Goal: Task Accomplishment & Management: Manage account settings

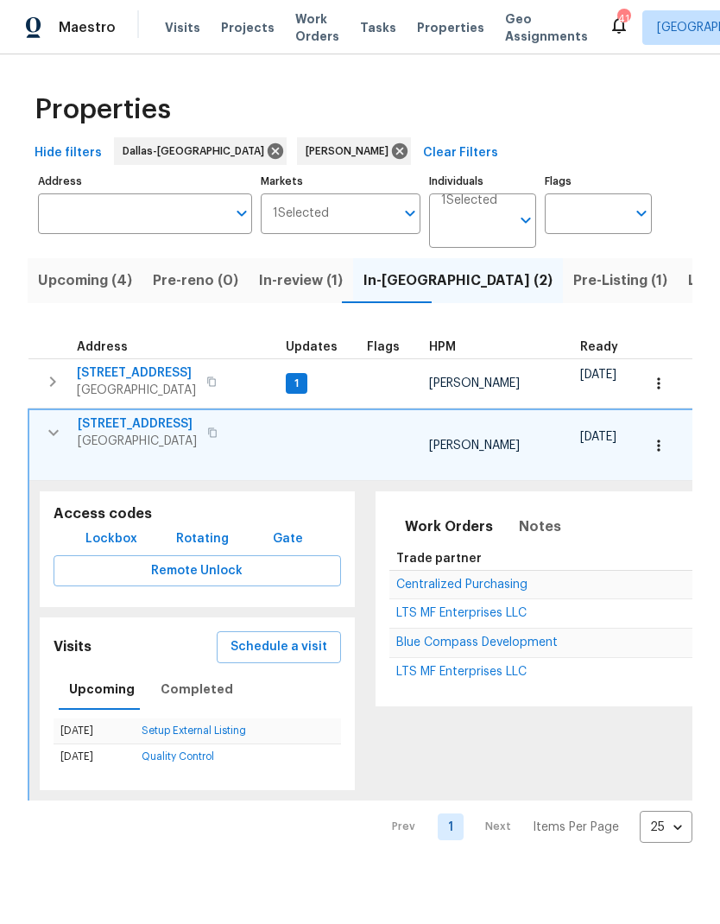
click at [51, 429] on icon "button" at bounding box center [53, 432] width 21 height 21
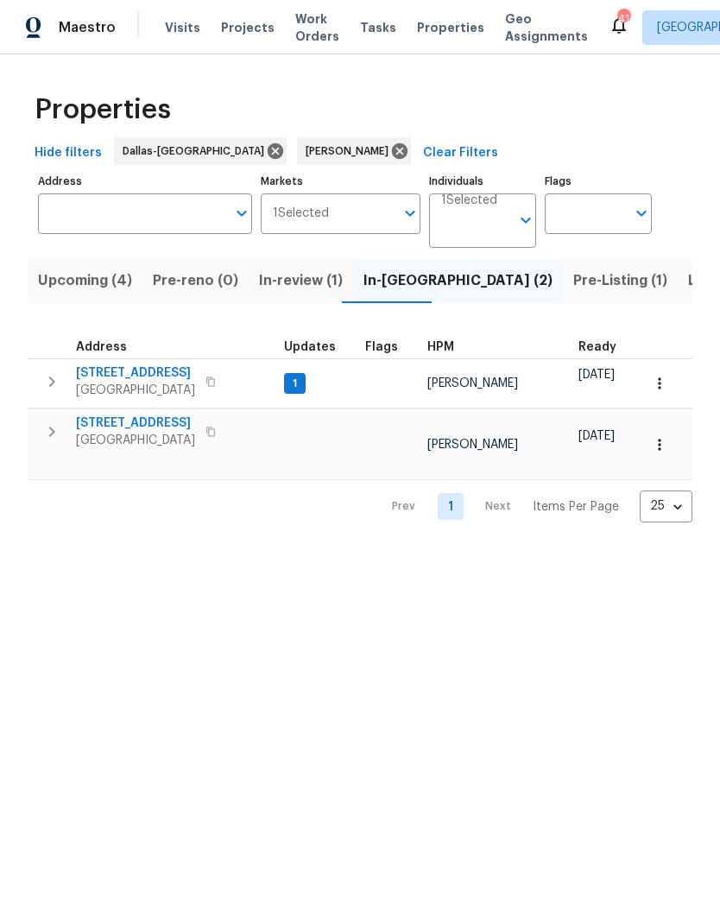
click at [50, 436] on icon "button" at bounding box center [52, 432] width 6 height 10
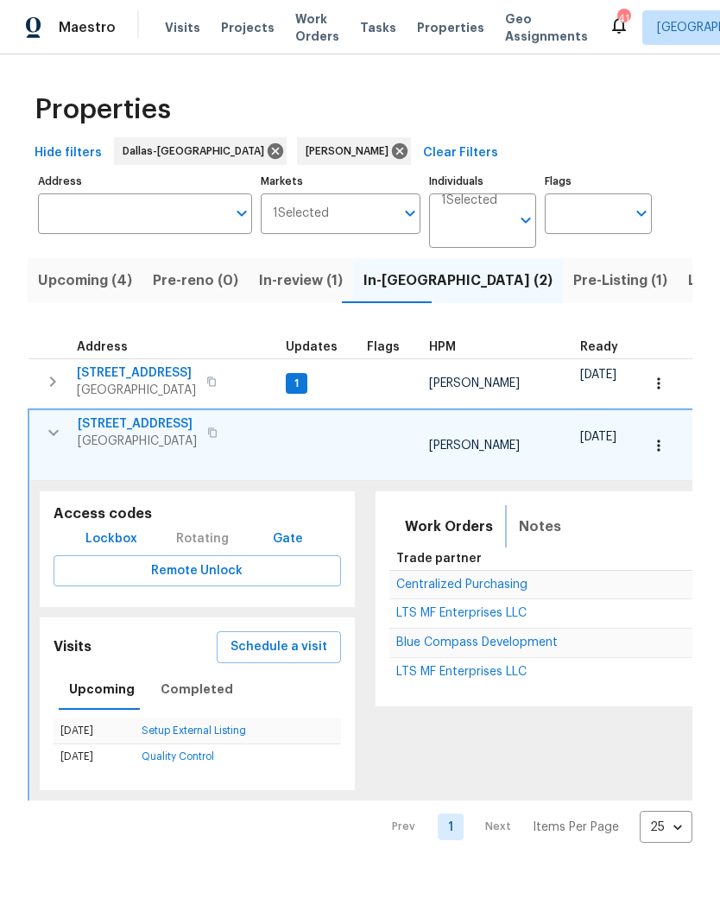
click at [531, 517] on span "Notes" at bounding box center [540, 527] width 42 height 24
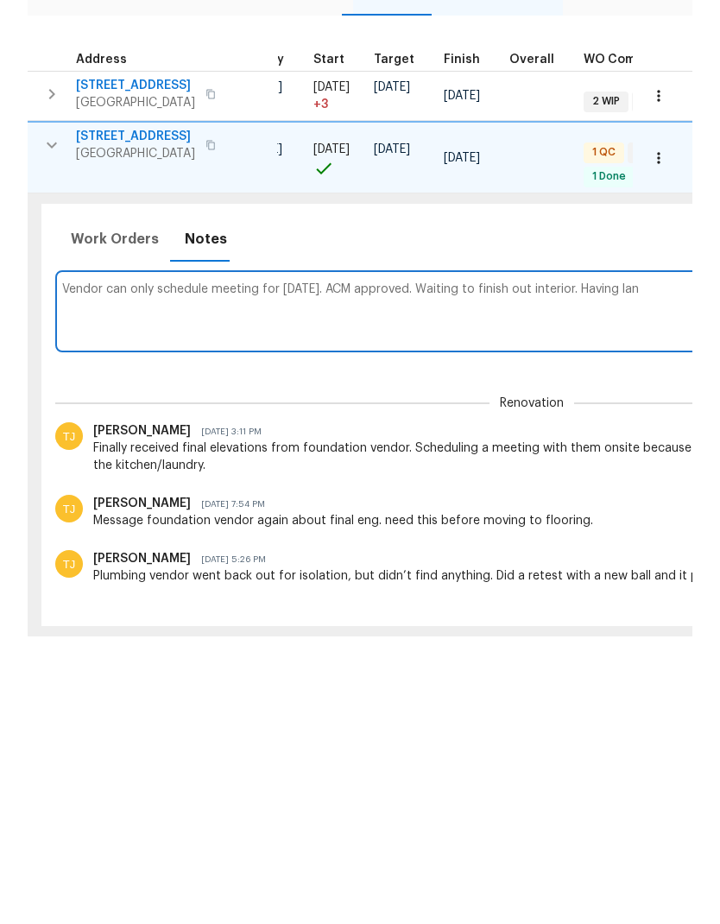
scroll to position [0, 674]
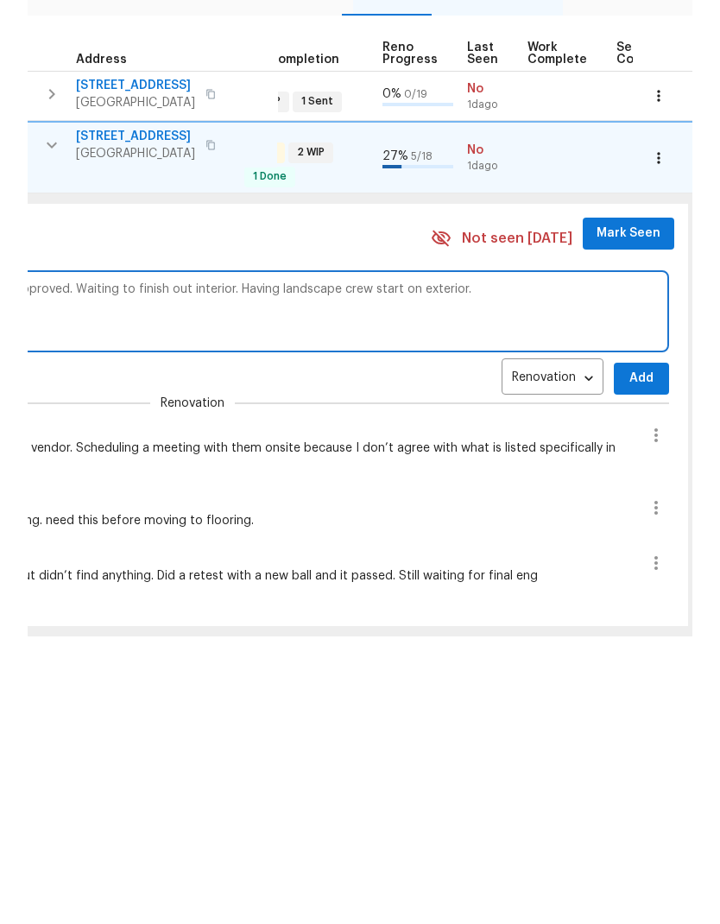
type textarea "Vendor can only schedule meeting for [DATE]. ACM approved. Waiting to finish ou…"
click at [628, 656] on span "Add" at bounding box center [642, 667] width 28 height 22
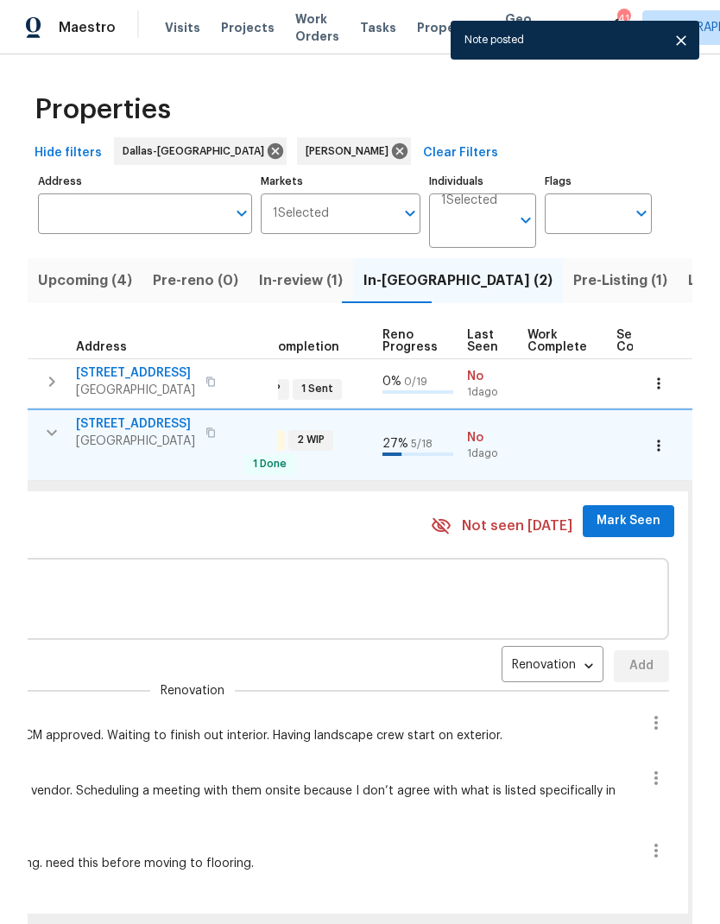
click at [602, 510] on span "Mark Seen" at bounding box center [629, 521] width 64 height 22
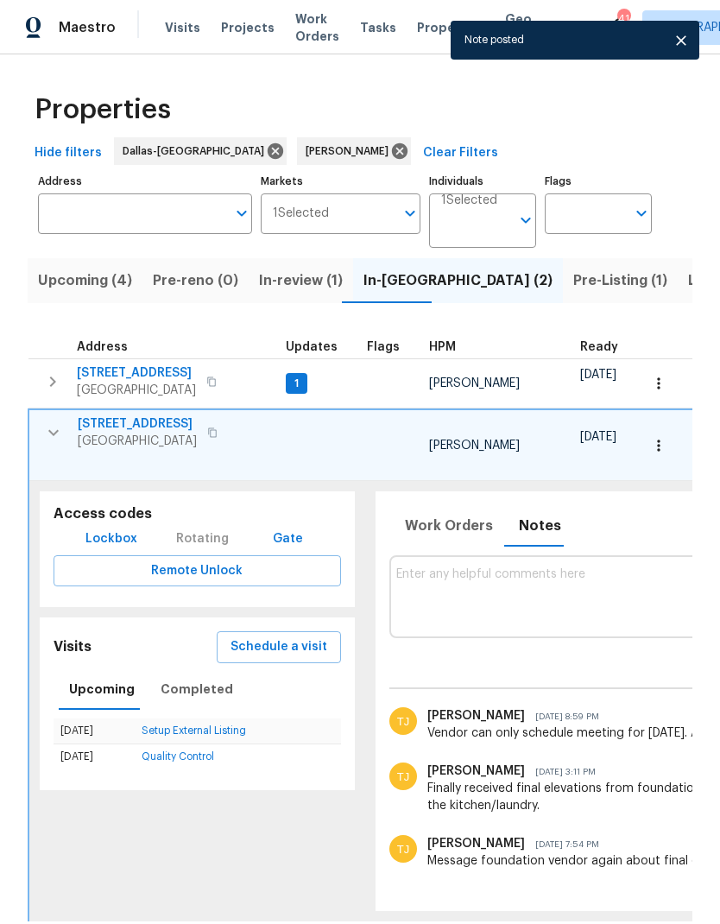
scroll to position [0, 0]
click at [47, 422] on icon "button" at bounding box center [53, 432] width 21 height 21
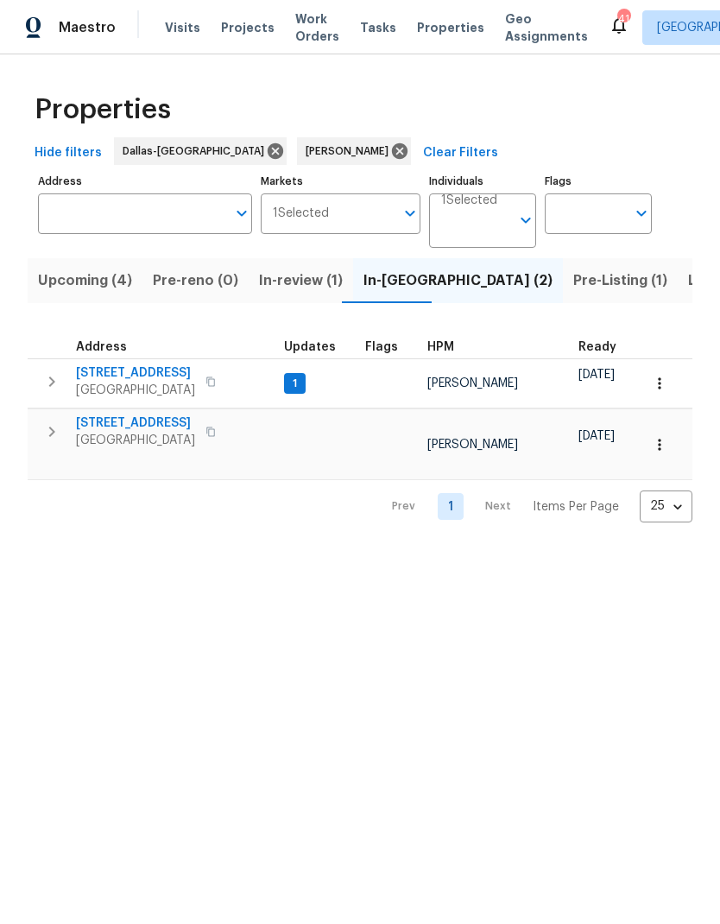
click at [53, 383] on icon "button" at bounding box center [52, 382] width 6 height 10
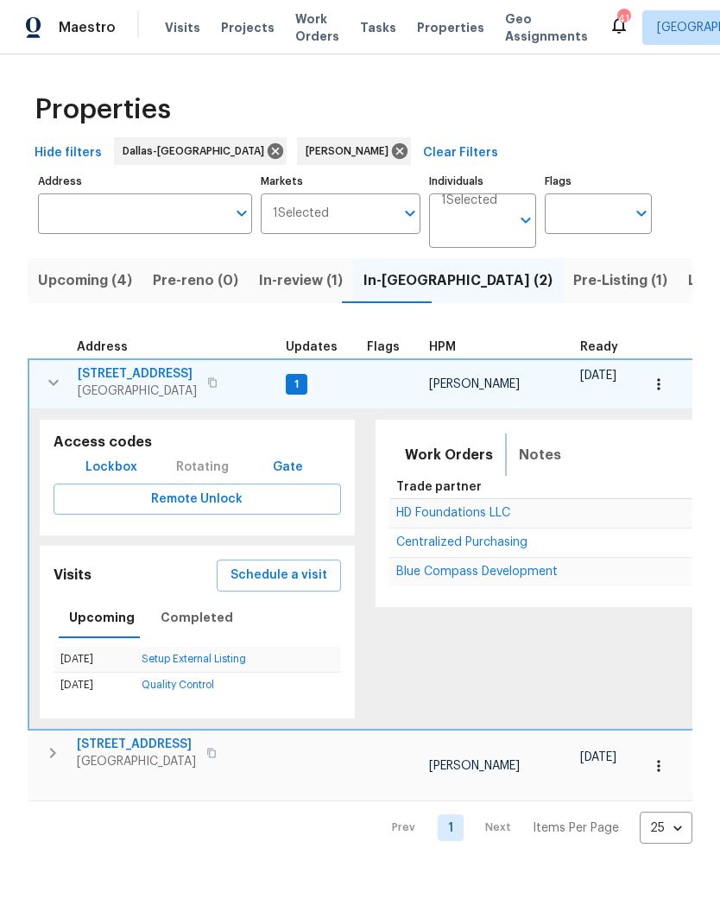
click at [529, 453] on span "Notes" at bounding box center [540, 455] width 42 height 24
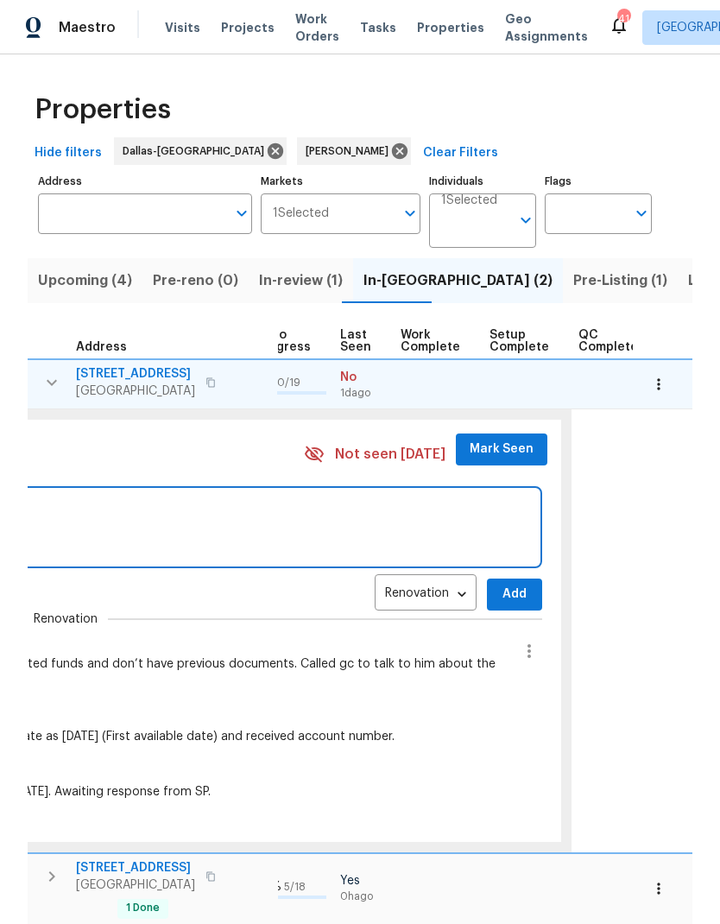
scroll to position [14, 800]
type textarea "Gc called about questions. Foundation vendor to be onsite [DATE]"
click at [502, 584] on span "Add" at bounding box center [516, 595] width 28 height 22
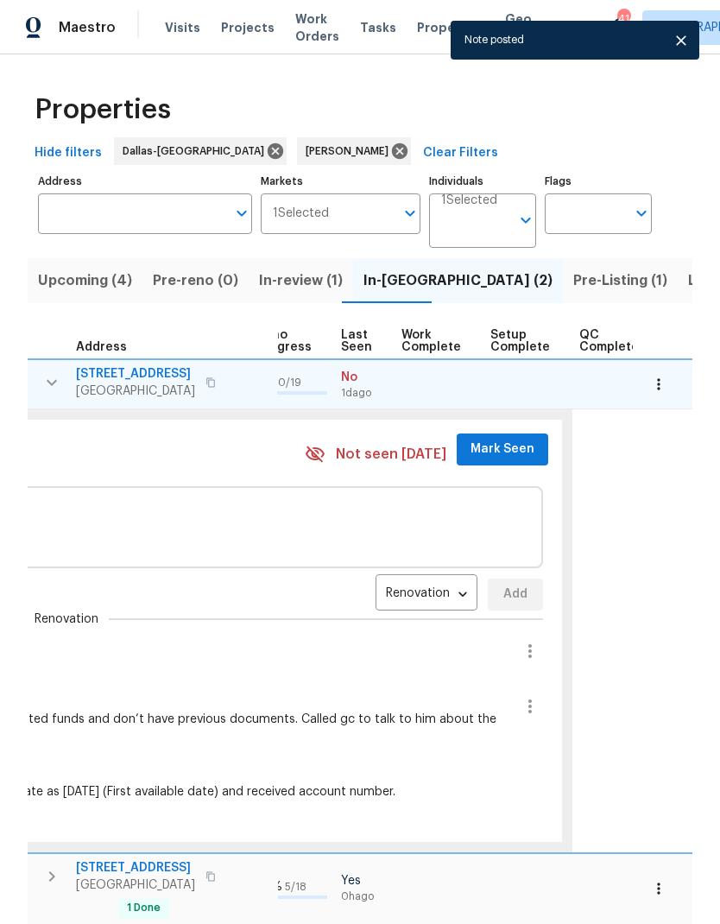
click at [482, 439] on span "Mark Seen" at bounding box center [503, 450] width 64 height 22
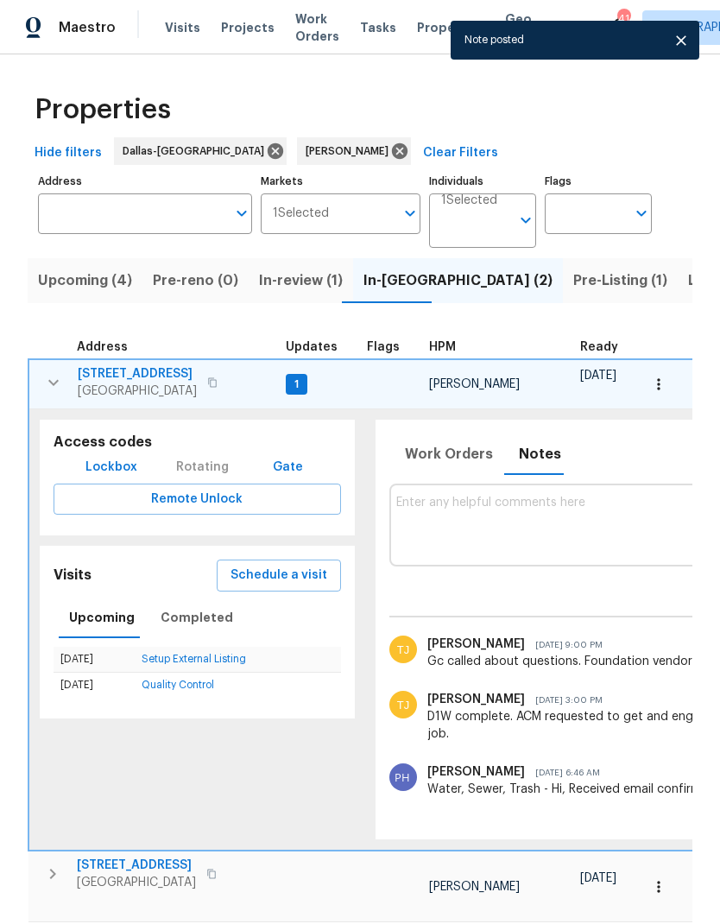
scroll to position [14, 0]
click at [83, 275] on span "Upcoming (4)" at bounding box center [85, 281] width 94 height 24
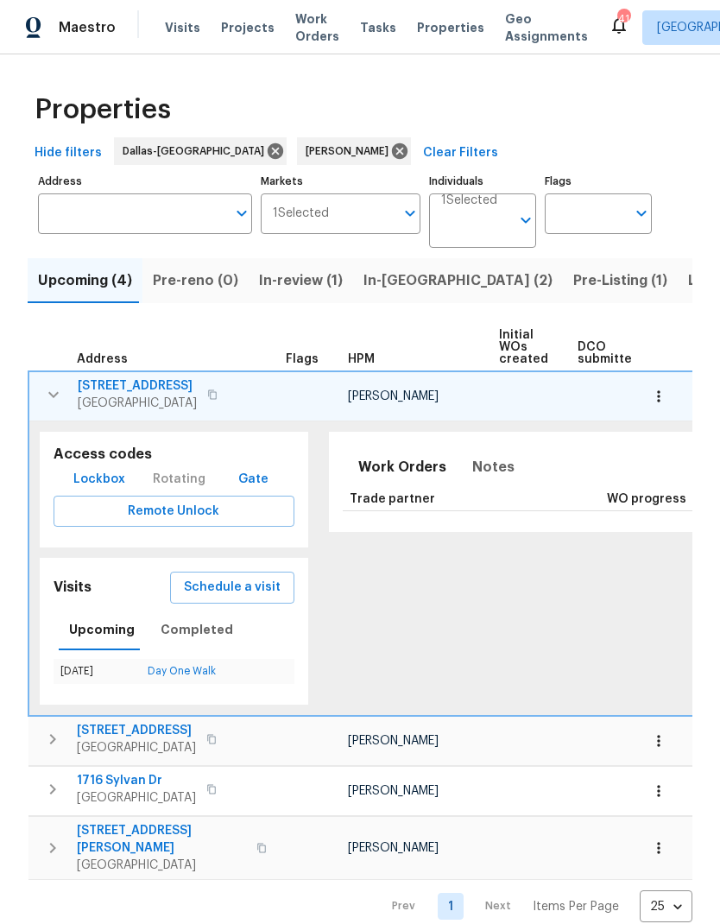
click at [60, 389] on icon "button" at bounding box center [53, 394] width 21 height 21
